Goal: Information Seeking & Learning: Understand process/instructions

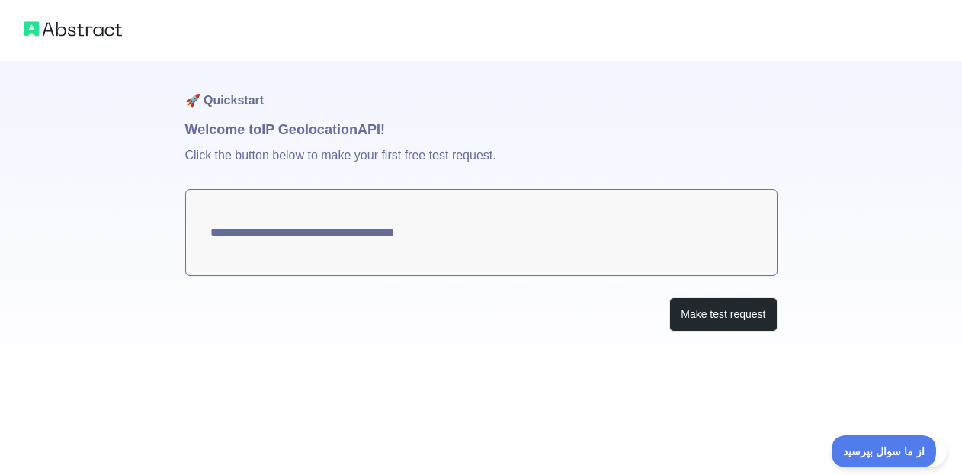
type textarea "**********"
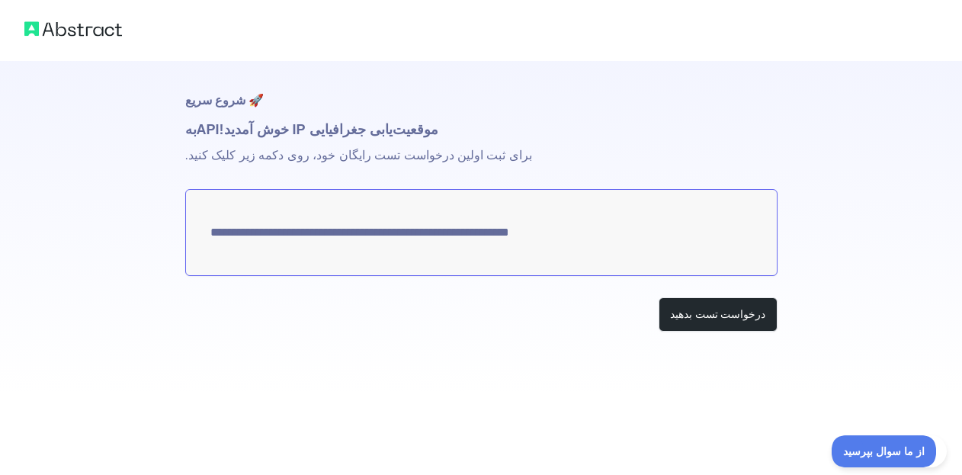
click at [418, 234] on textarea "**********" at bounding box center [481, 232] width 592 height 87
click at [306, 329] on div "درخواست تست بدهید" at bounding box center [481, 314] width 592 height 34
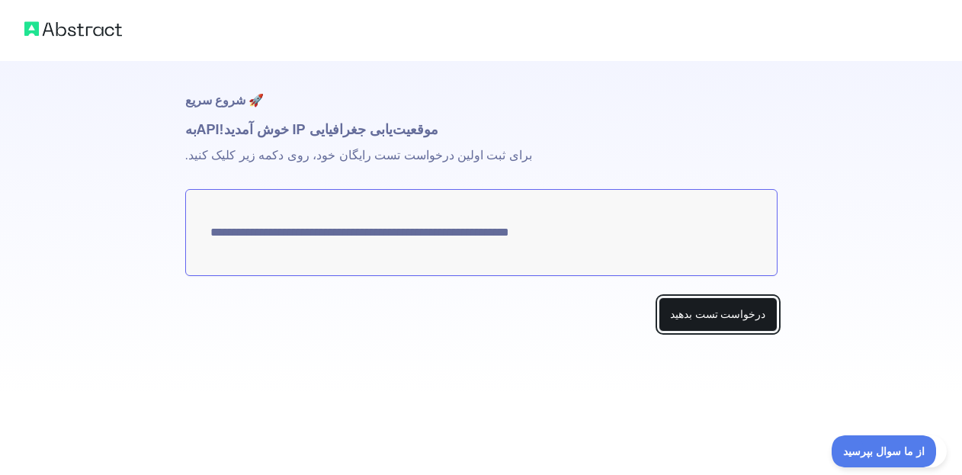
click at [730, 315] on font "درخواست تست بدهید" at bounding box center [718, 314] width 96 height 12
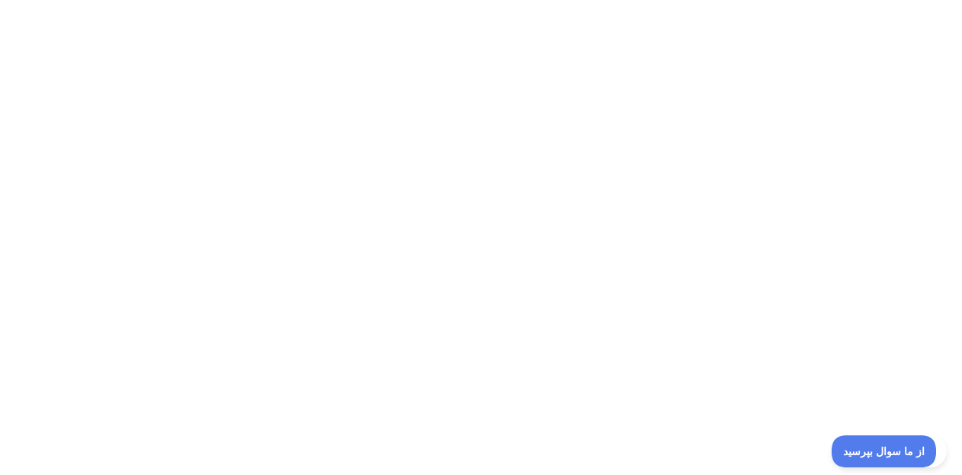
drag, startPoint x: 727, startPoint y: 312, endPoint x: 690, endPoint y: 393, distance: 88.7
click at [690, 393] on div at bounding box center [481, 237] width 962 height 475
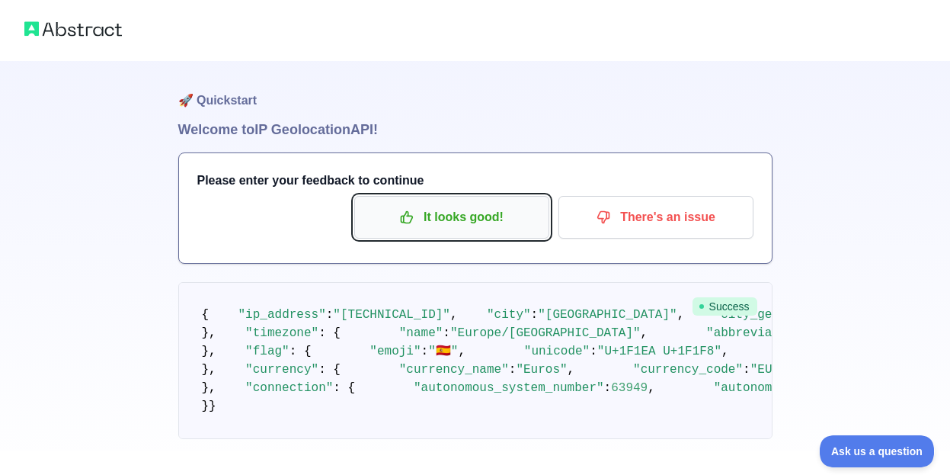
click at [482, 220] on p "It looks good!" at bounding box center [452, 217] width 172 height 26
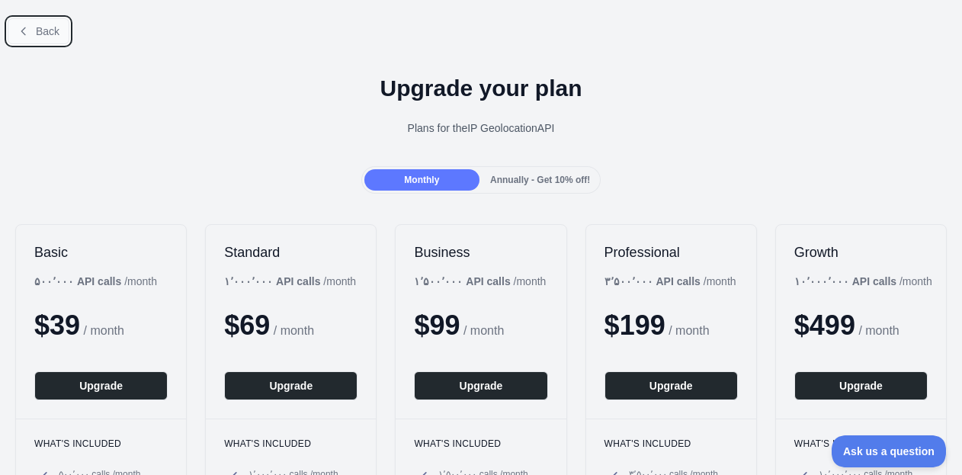
click at [43, 35] on span "Back" at bounding box center [48, 31] width 24 height 12
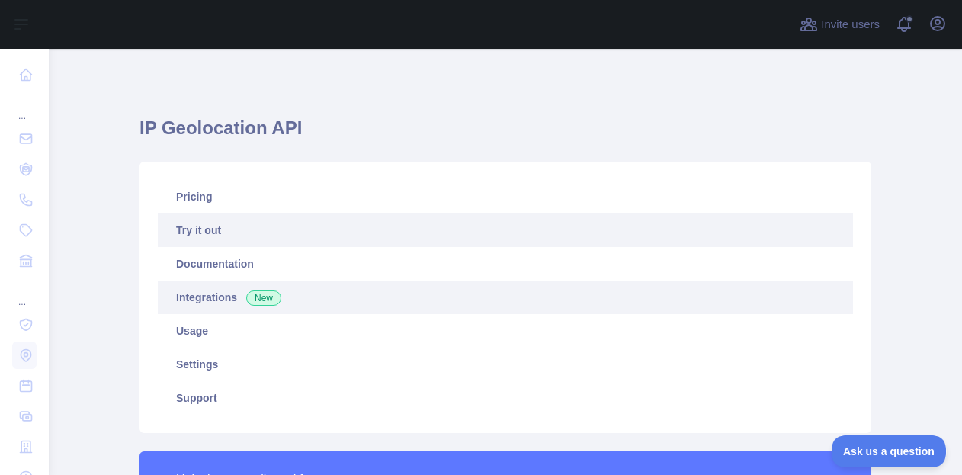
click at [181, 287] on link "Integrations New" at bounding box center [505, 297] width 695 height 34
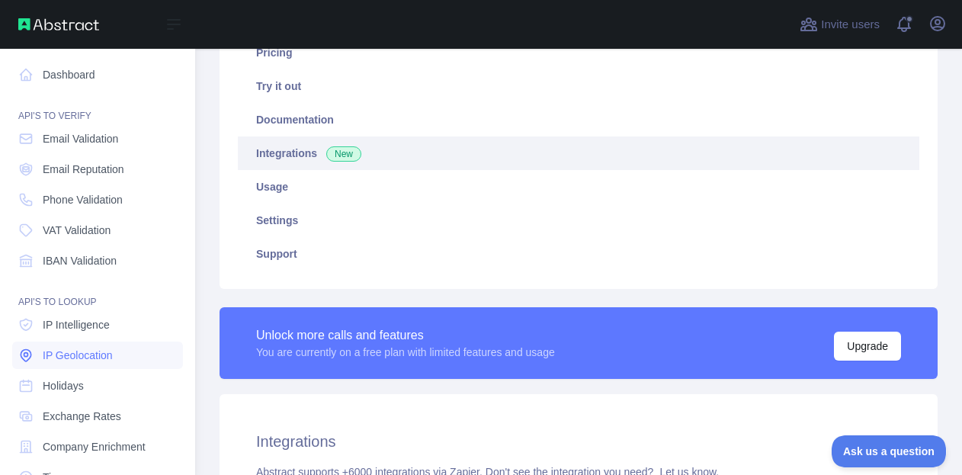
click at [63, 354] on span "IP Geolocation" at bounding box center [78, 355] width 70 height 15
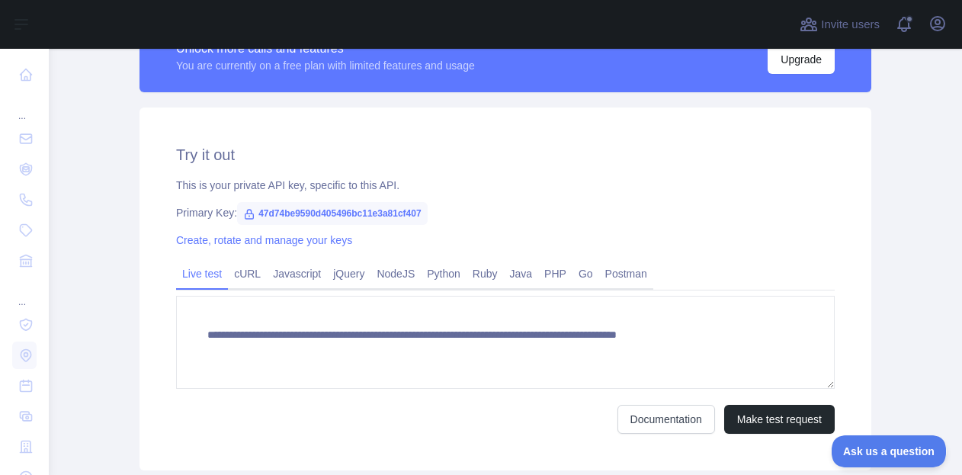
scroll to position [386, 0]
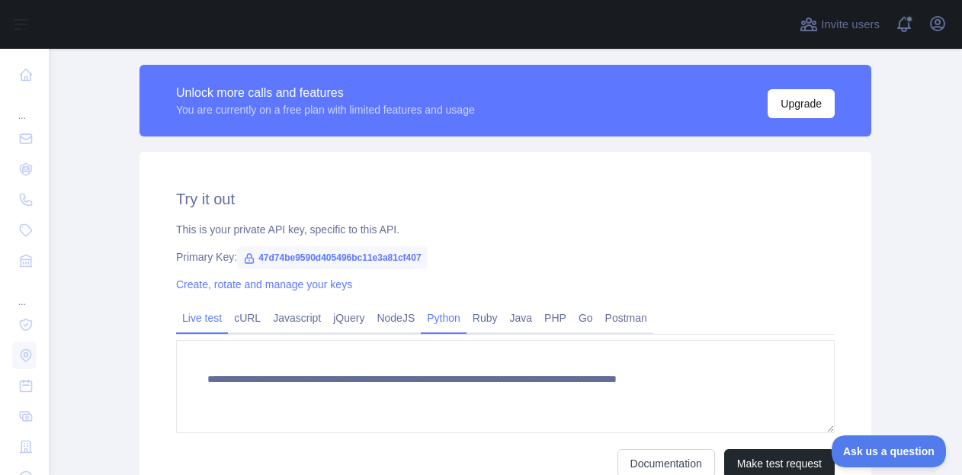
click at [422, 316] on link "Python" at bounding box center [444, 318] width 46 height 24
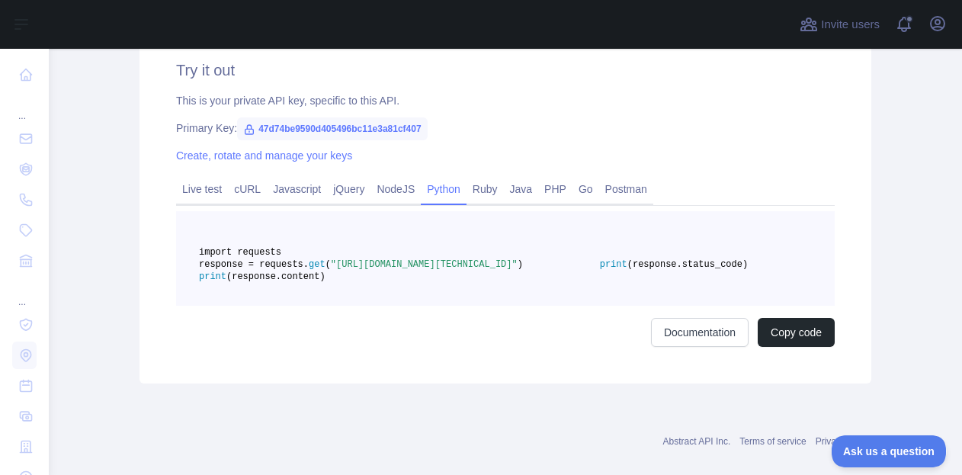
scroll to position [539, 0]
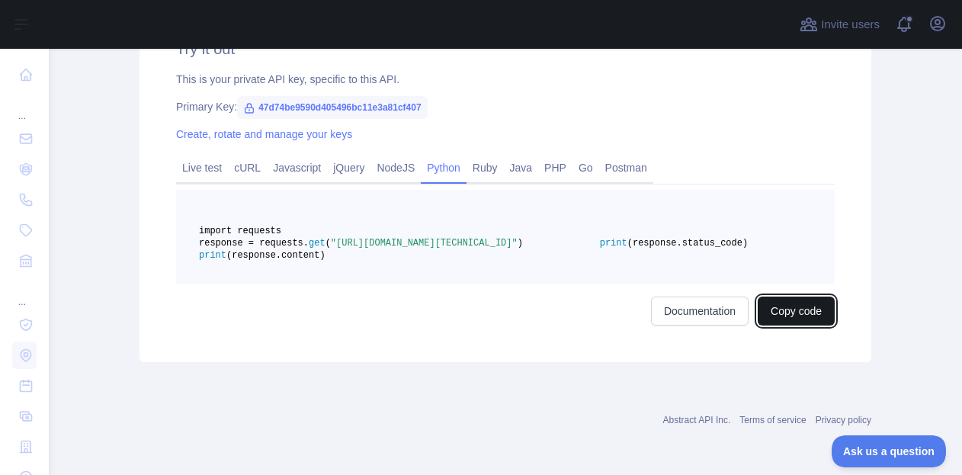
click at [771, 325] on button "Copy code" at bounding box center [796, 310] width 77 height 29
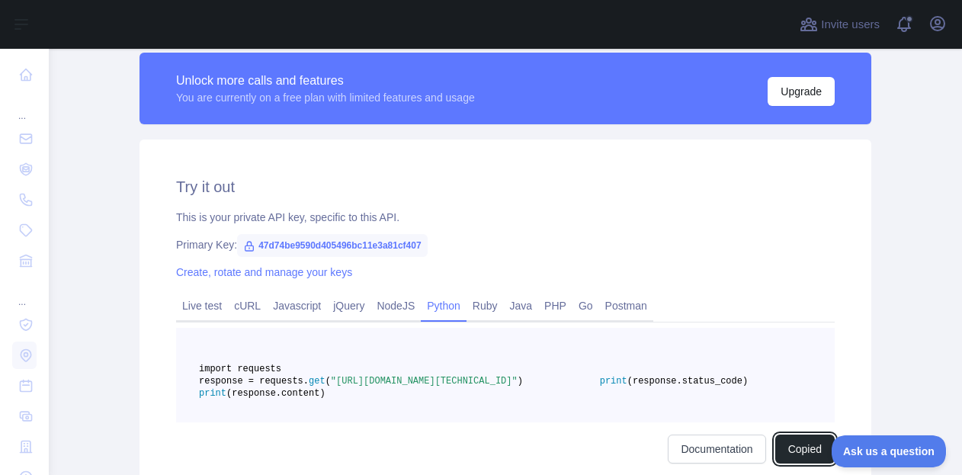
scroll to position [386, 0]
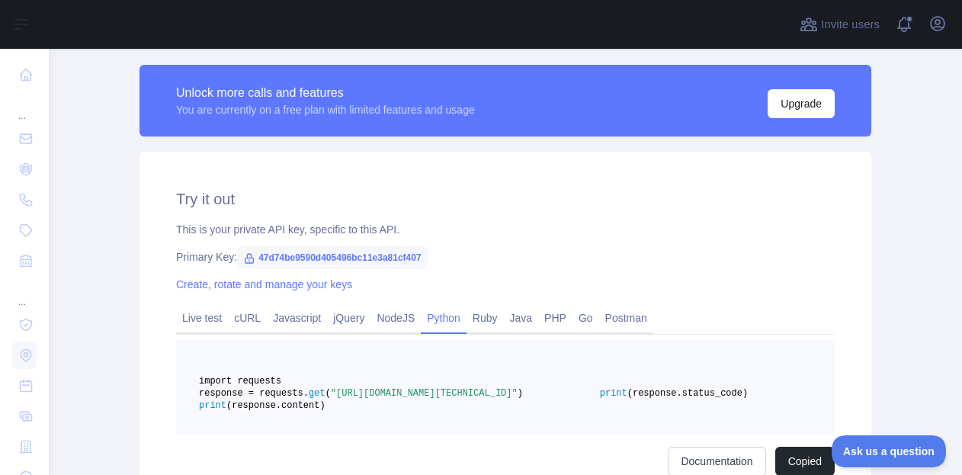
click at [284, 258] on span "47d74be9590d405496bc11e3a81cf407" at bounding box center [332, 257] width 191 height 23
copy span "47d74be9590d405496bc11e3a81cf407"
